Goal: Check status

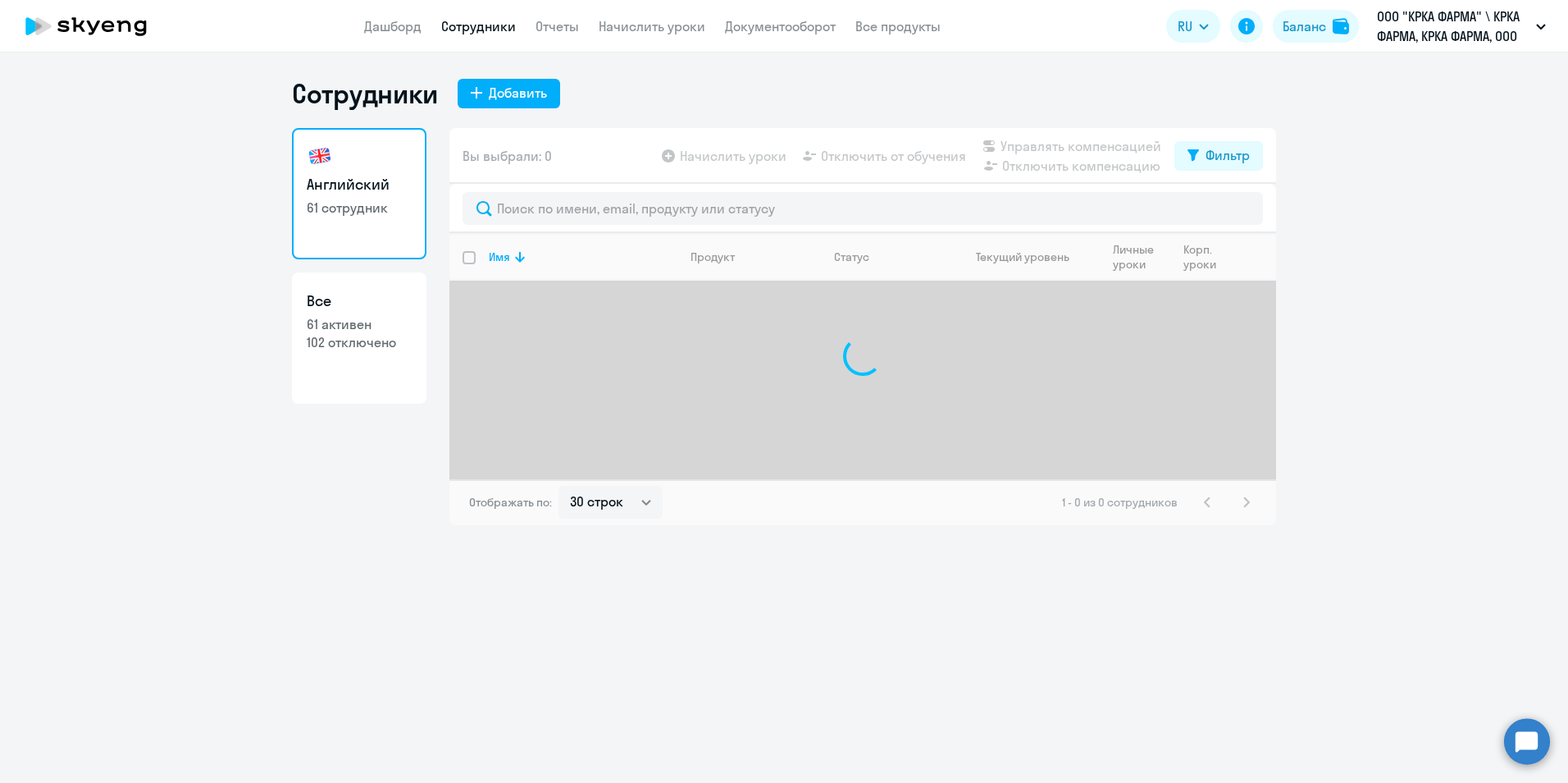
select select "30"
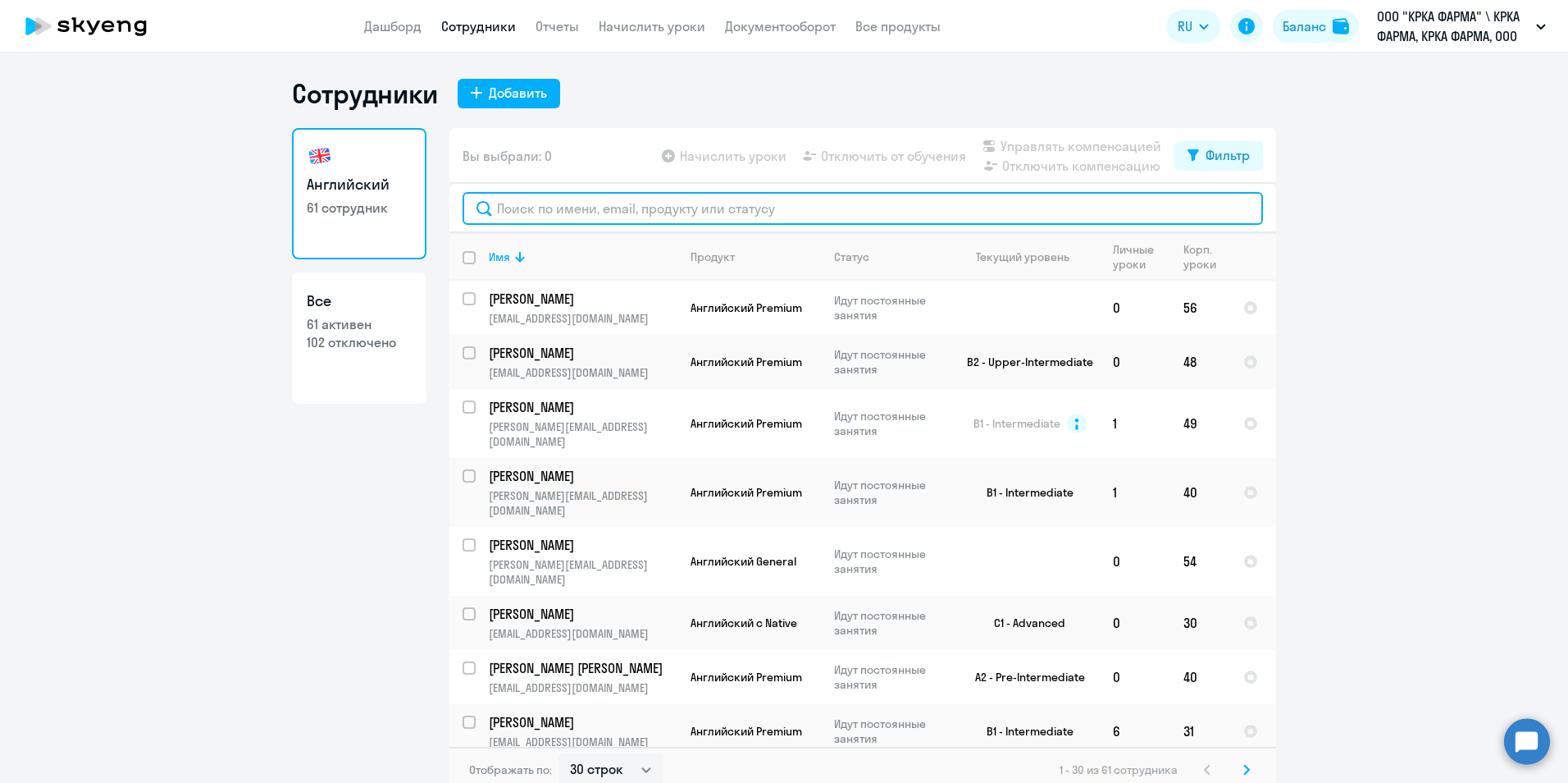
click at [681, 216] on input "text" at bounding box center [862, 209] width 800 height 33
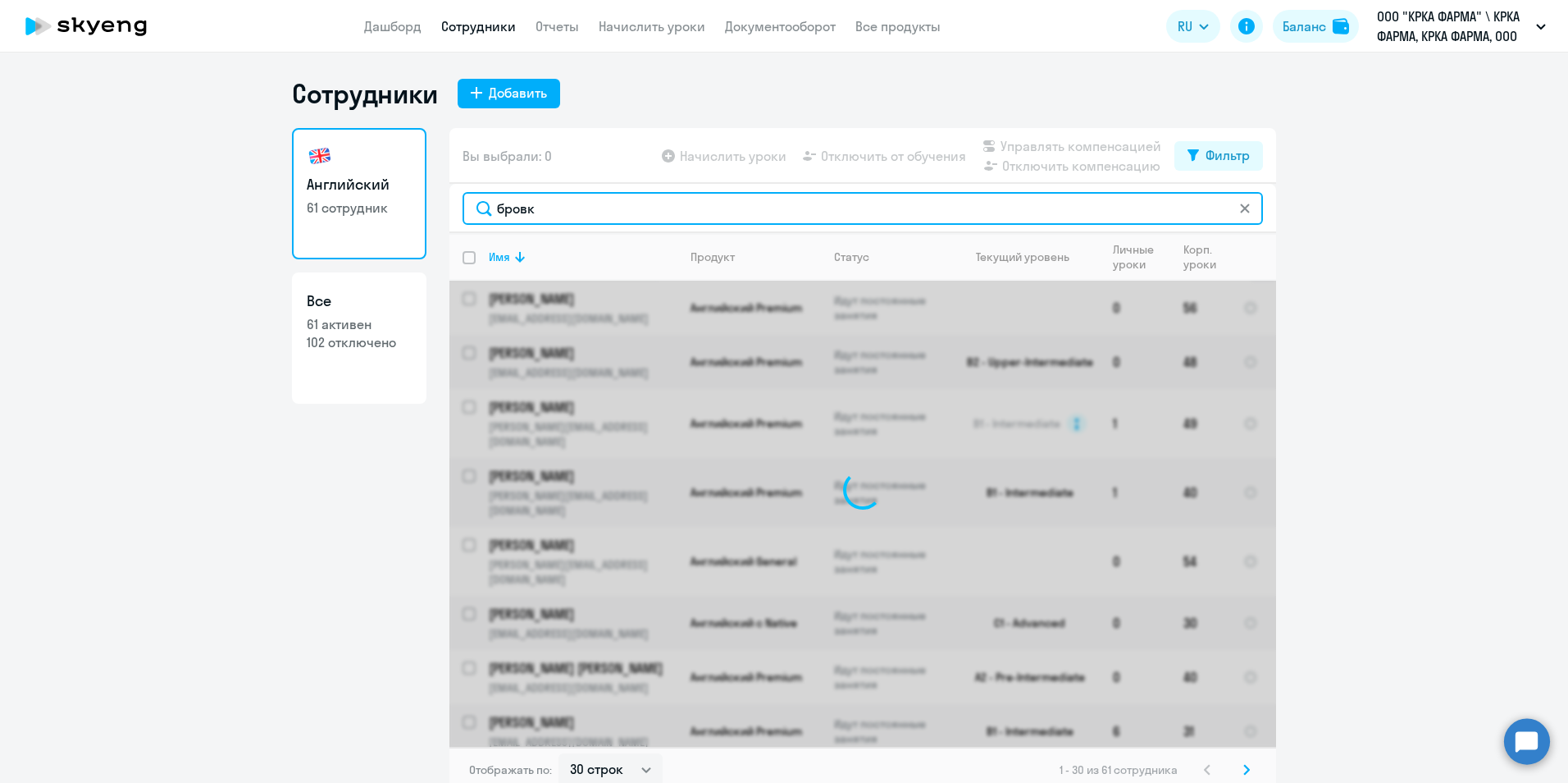
type input "бровк"
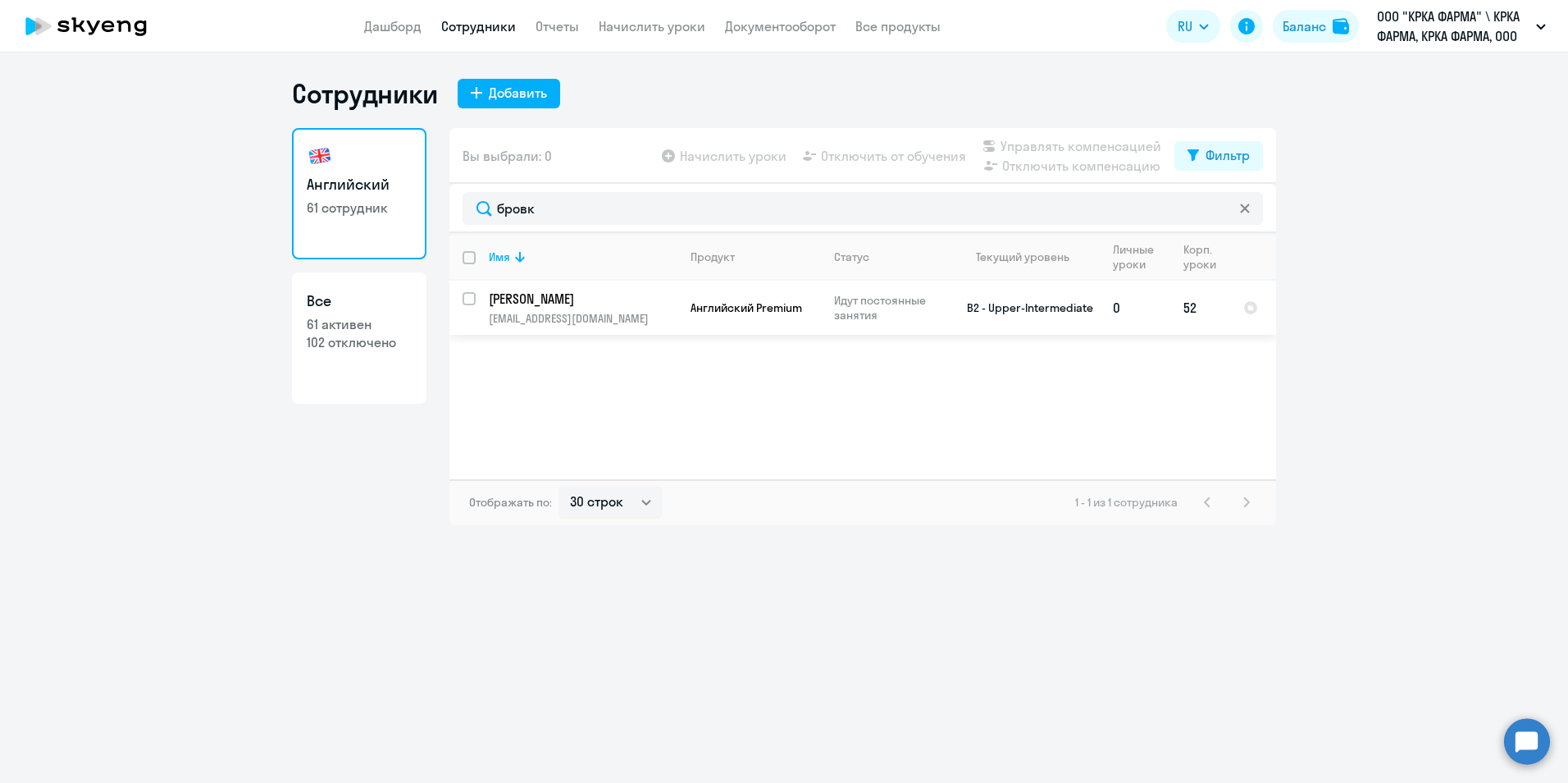
click at [565, 302] on p "[PERSON_NAME]" at bounding box center [581, 298] width 185 height 18
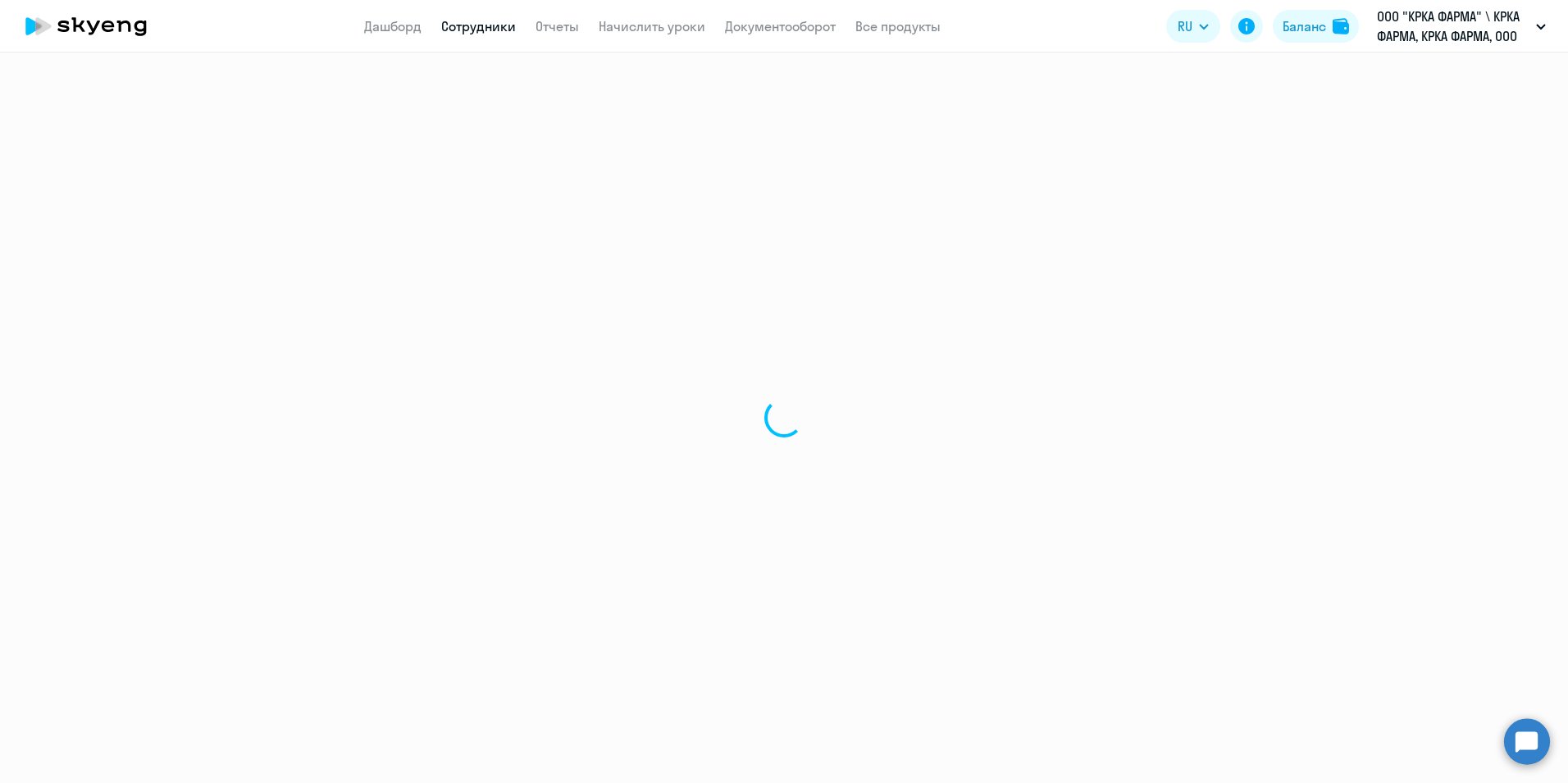
select select "english"
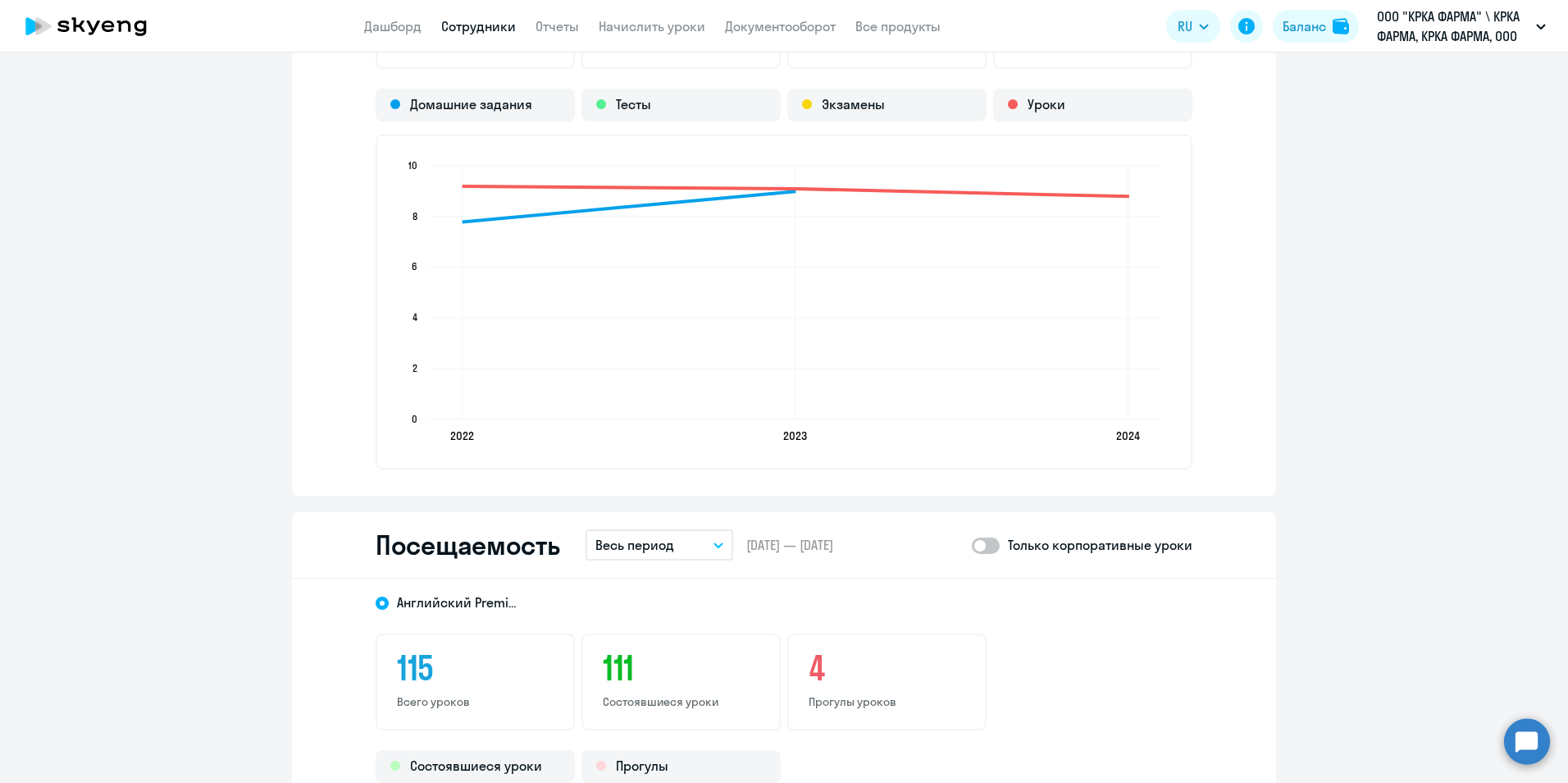
scroll to position [1558, 0]
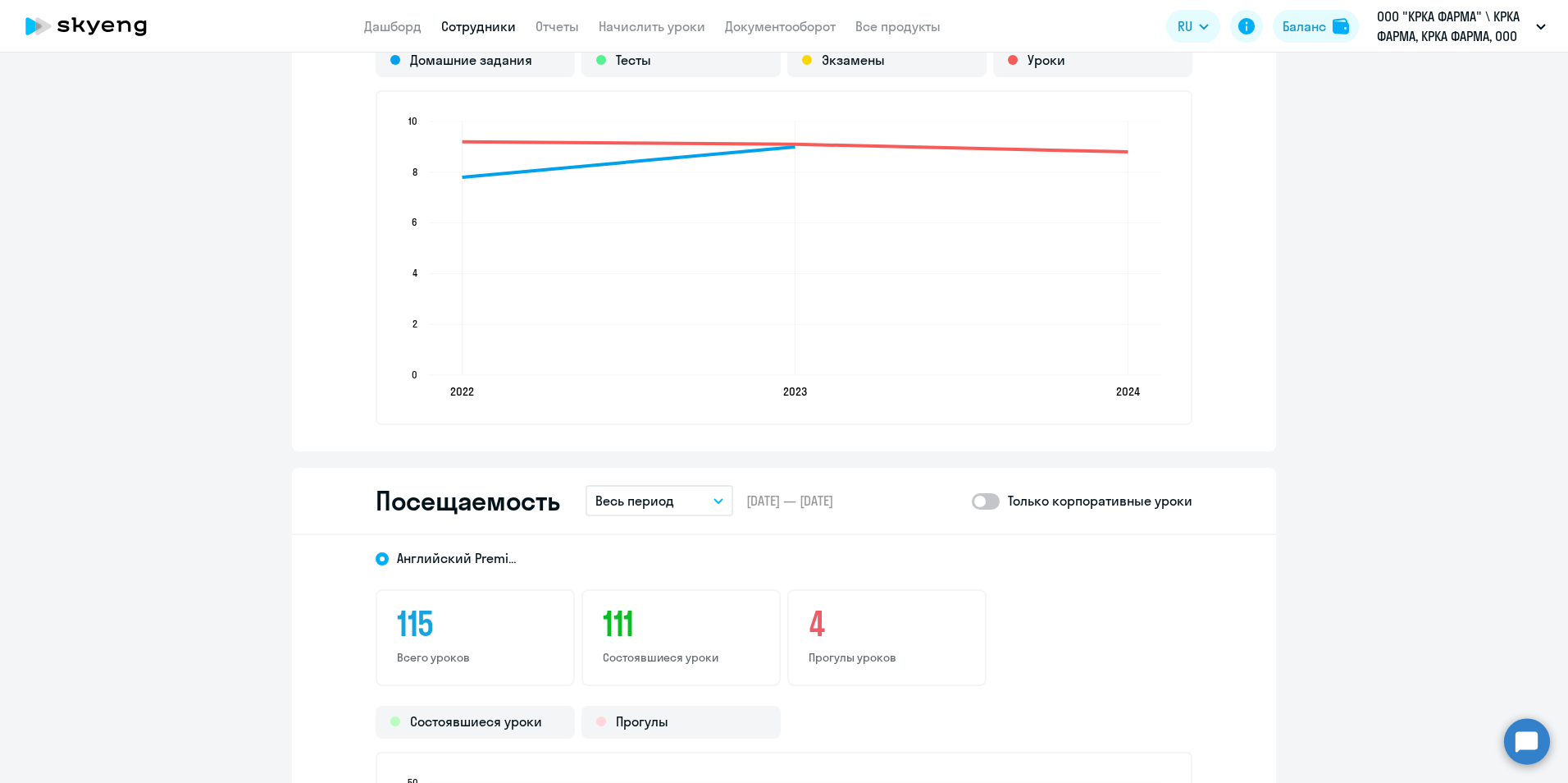
click at [988, 499] on span at bounding box center [985, 501] width 28 height 16
click at [971, 501] on input "checkbox" at bounding box center [971, 501] width 1 height 1
checkbox input "true"
click at [718, 504] on button "Весь период" at bounding box center [659, 501] width 147 height 31
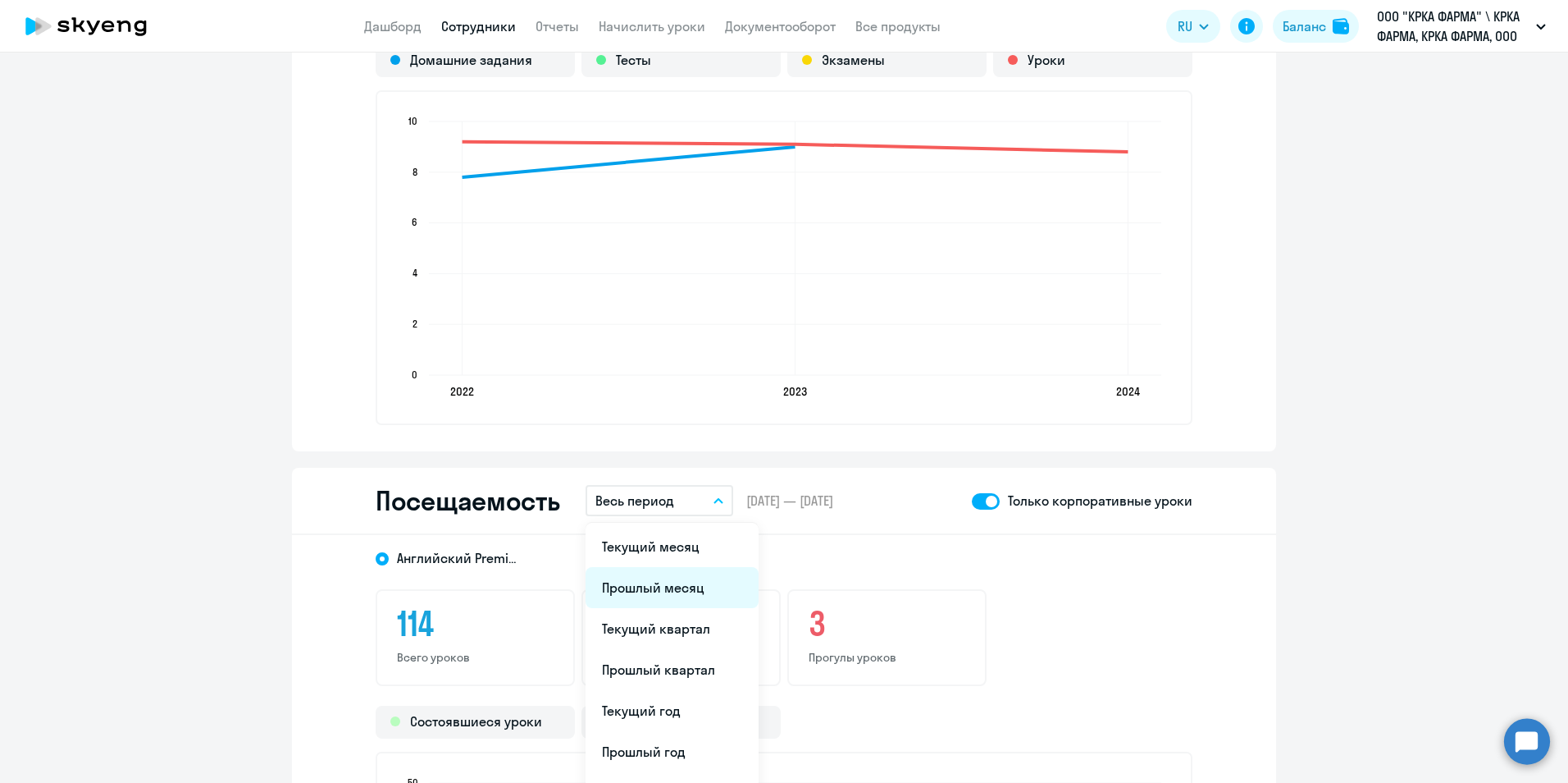
click at [656, 591] on li "Прошлый месяц" at bounding box center [672, 586] width 173 height 41
